Goal: Use online tool/utility: Utilize a website feature to perform a specific function

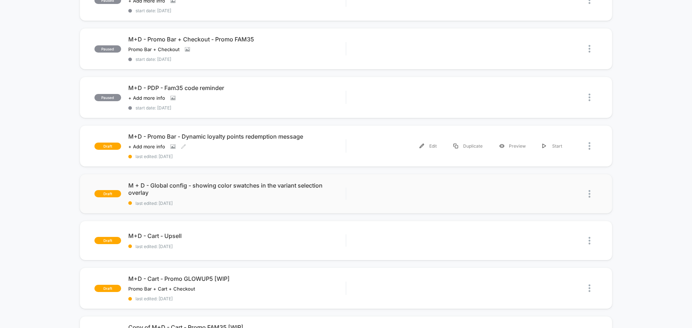
scroll to position [252, 0]
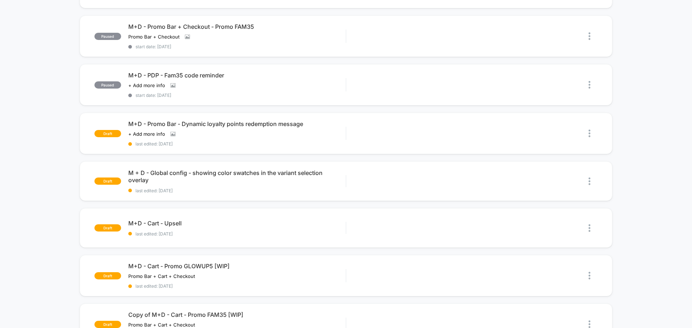
click at [34, 261] on div "published M+D - Cart+Checkout - GLOWUP5 code reminder start date: [DATE] 100% A…" at bounding box center [346, 103] width 692 height 555
click at [507, 225] on div "Preview" at bounding box center [512, 228] width 43 height 16
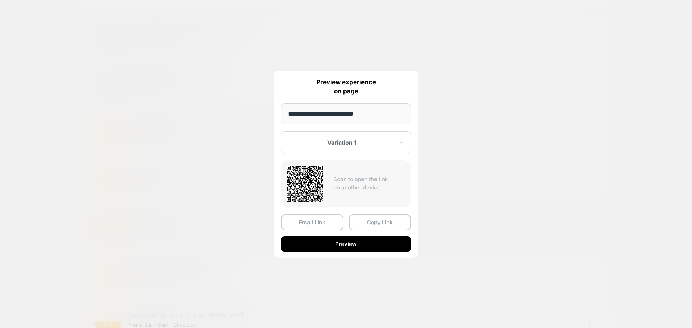
click at [615, 95] on div at bounding box center [346, 164] width 692 height 328
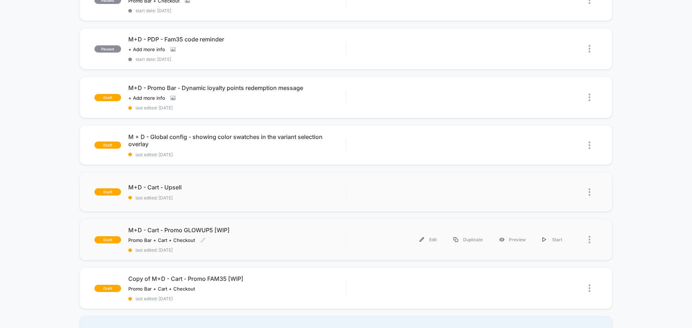
scroll to position [360, 0]
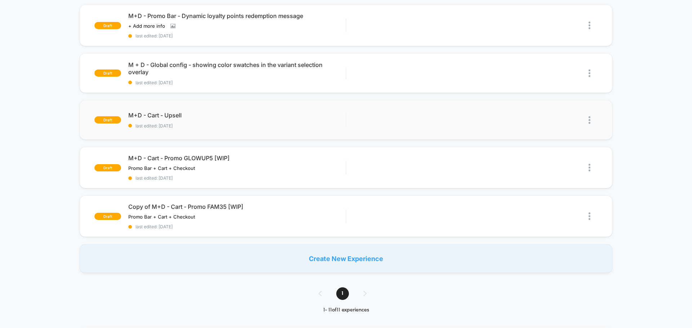
click at [311, 256] on div "Create New Experience" at bounding box center [346, 258] width 533 height 29
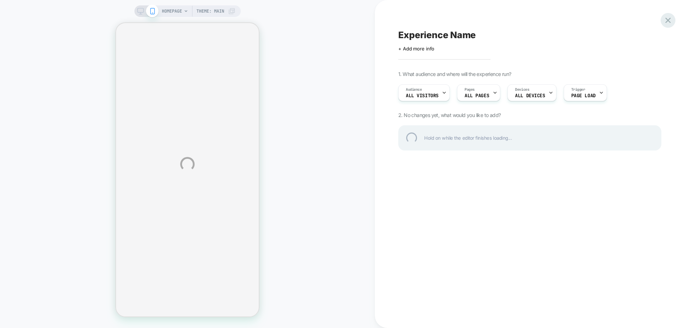
click at [669, 23] on div at bounding box center [667, 20] width 15 height 15
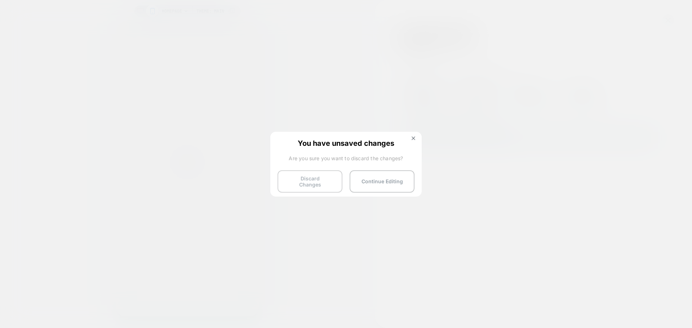
click at [317, 182] on button "Discard Changes" at bounding box center [309, 181] width 65 height 22
